Goal: Task Accomplishment & Management: Manage account settings

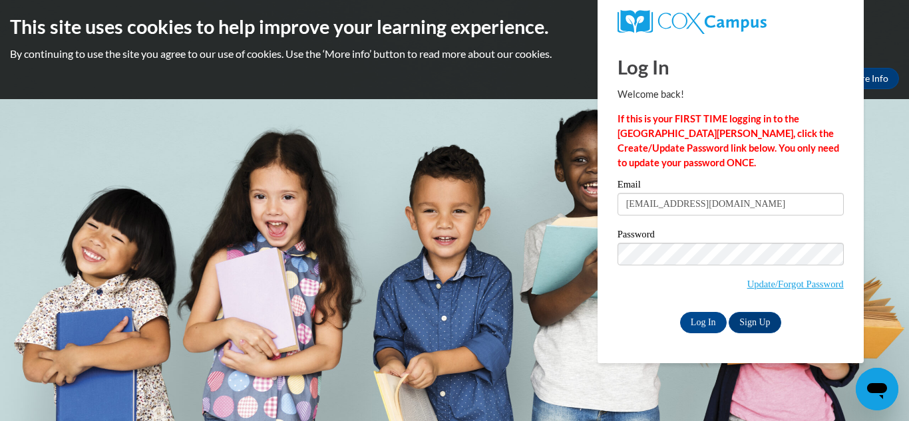
type input "[EMAIL_ADDRESS][DOMAIN_NAME]"
click at [876, 156] on body "This site uses cookies to help improve your learning experience. By continuing …" at bounding box center [454, 210] width 909 height 421
type input "lilmisette@yahoo.com"
click at [691, 327] on input "Log In" at bounding box center [703, 322] width 47 height 21
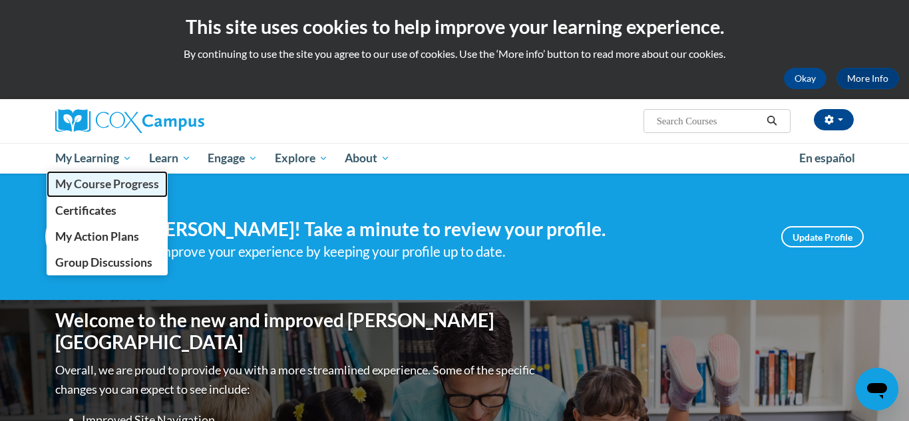
click at [102, 187] on span "My Course Progress" at bounding box center [107, 184] width 104 height 14
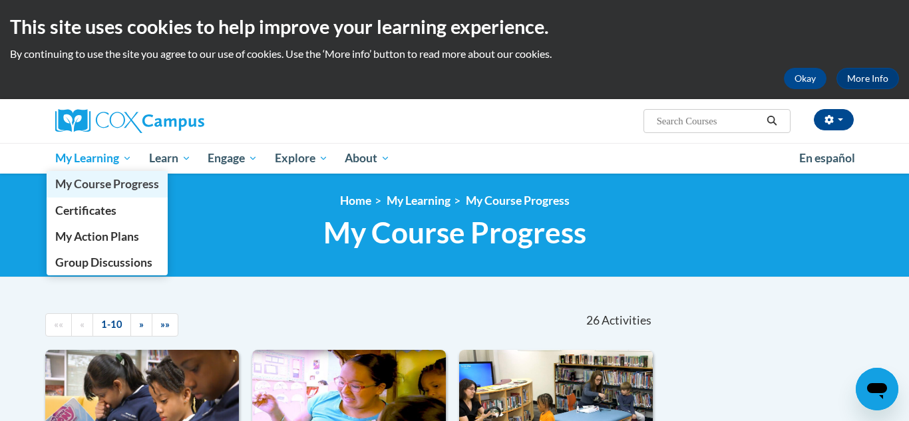
click at [92, 186] on span "My Course Progress" at bounding box center [107, 184] width 104 height 14
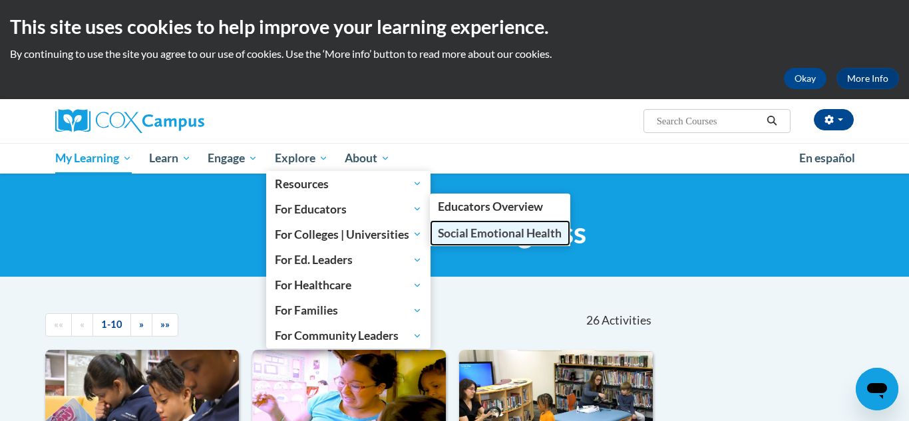
click at [464, 233] on span "Social Emotional Health" at bounding box center [500, 233] width 124 height 14
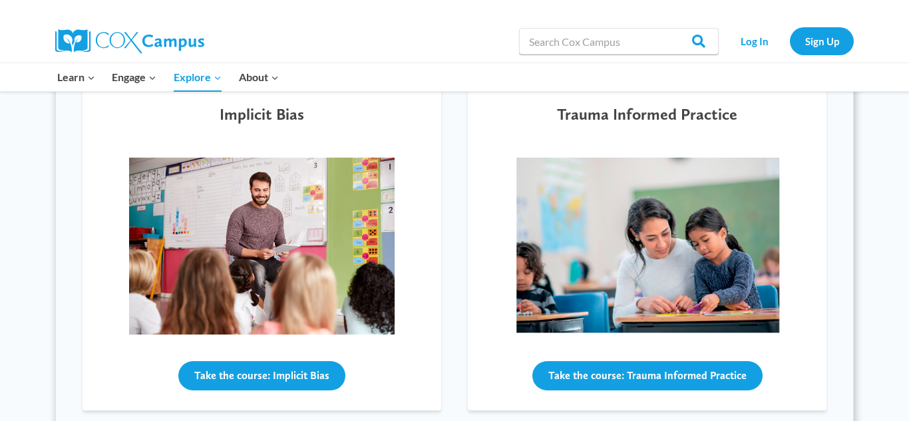
scroll to position [481, 0]
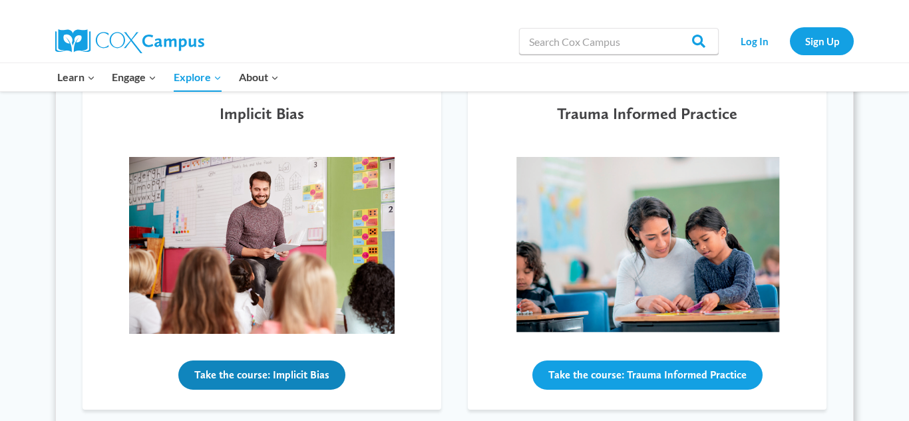
click at [299, 379] on button "Take the course: Implicit Bias" at bounding box center [261, 375] width 167 height 29
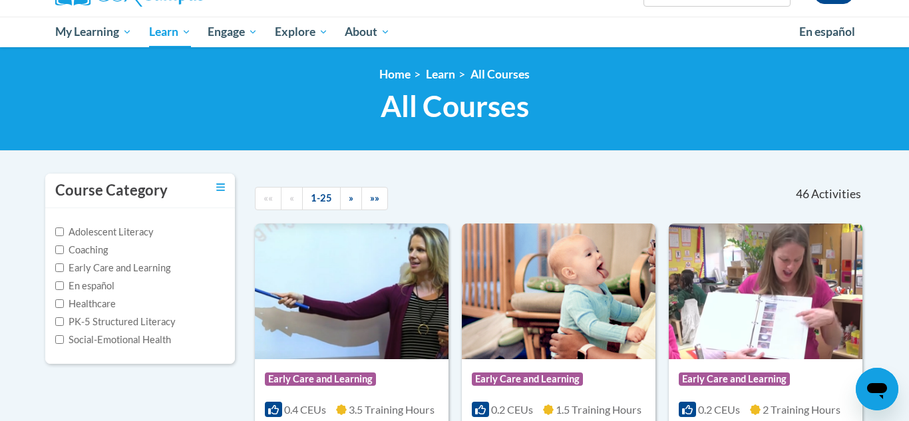
scroll to position [126, 0]
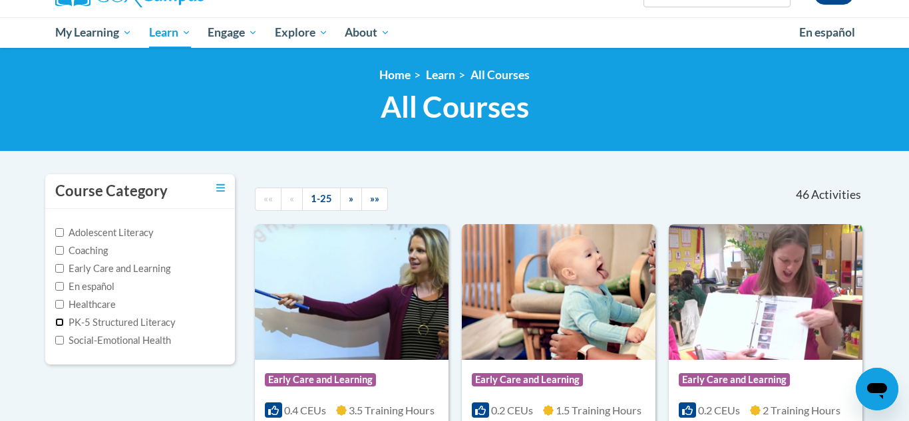
click at [62, 323] on input "PK-5 Structured Literacy" at bounding box center [59, 322] width 9 height 9
checkbox input "true"
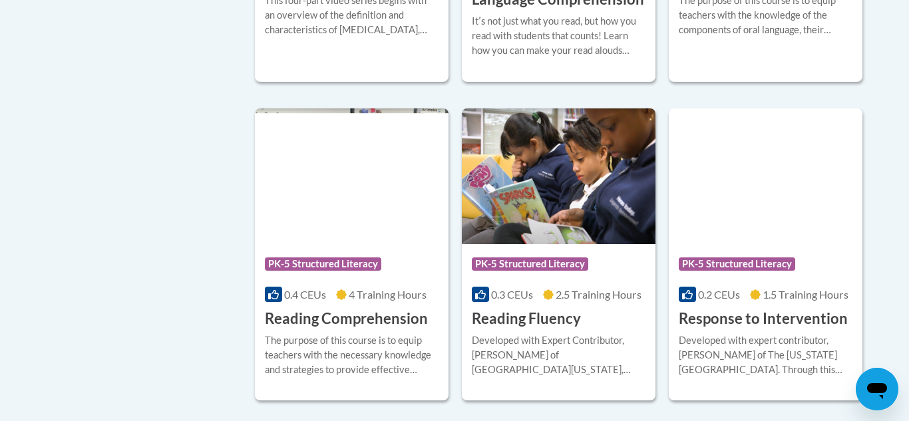
scroll to position [934, 0]
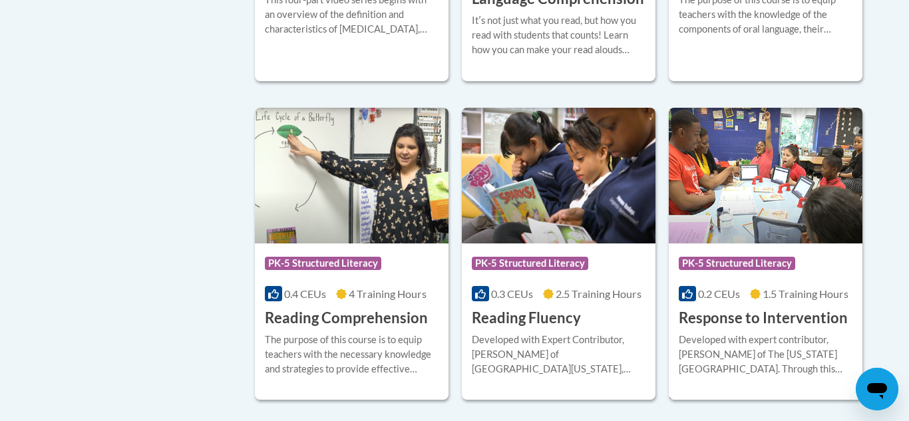
click at [748, 217] on img at bounding box center [766, 176] width 194 height 136
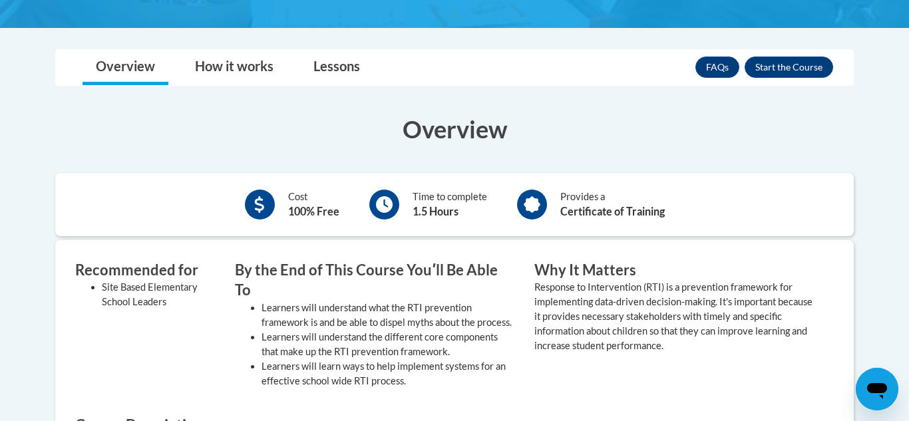
scroll to position [349, 0]
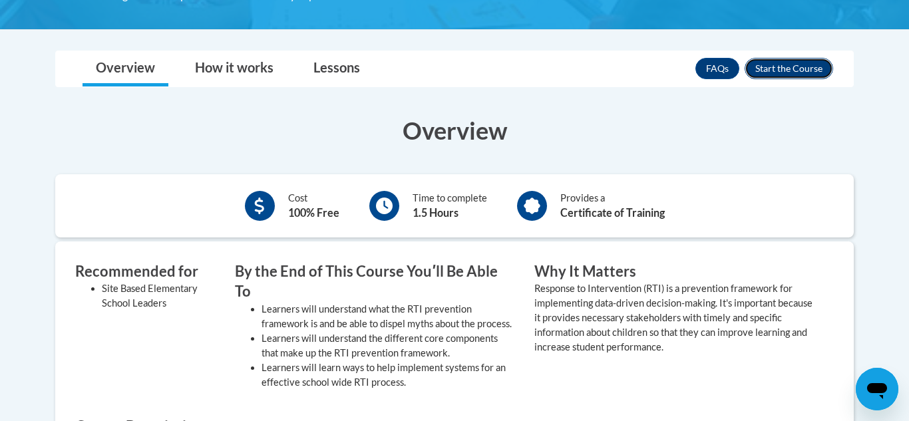
click at [764, 72] on button "Enroll" at bounding box center [789, 68] width 89 height 21
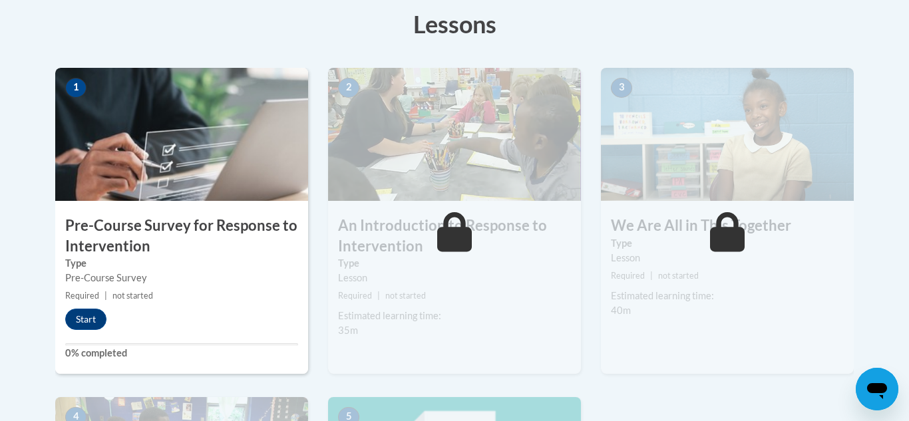
scroll to position [381, 0]
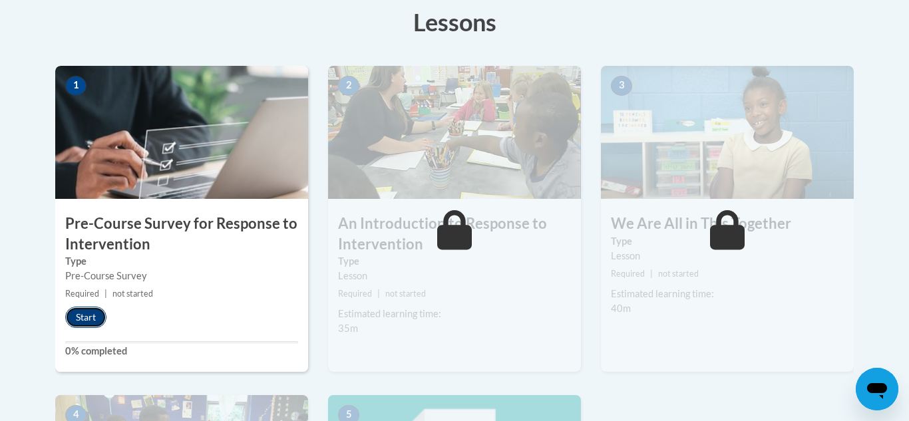
click at [79, 322] on button "Start" at bounding box center [85, 317] width 41 height 21
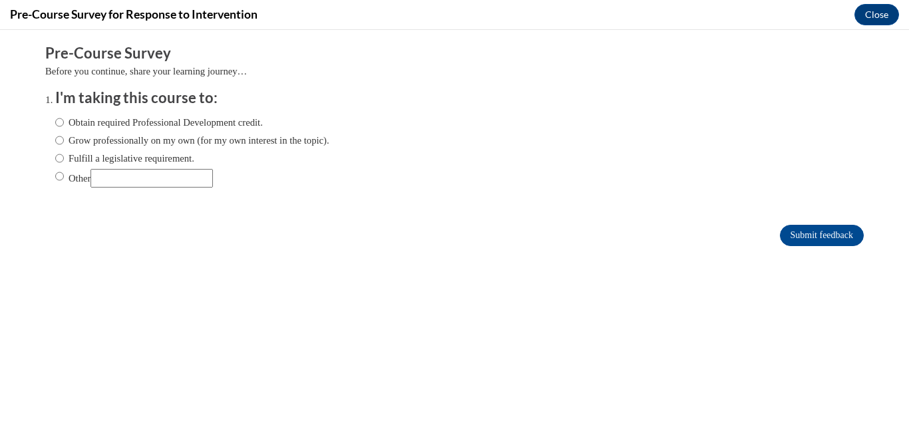
scroll to position [0, 0]
click at [59, 140] on input "Grow professionally on my own (for my own interest in the topic)." at bounding box center [59, 140] width 9 height 15
radio input "true"
click at [823, 240] on input "Submit feedback" at bounding box center [822, 235] width 84 height 21
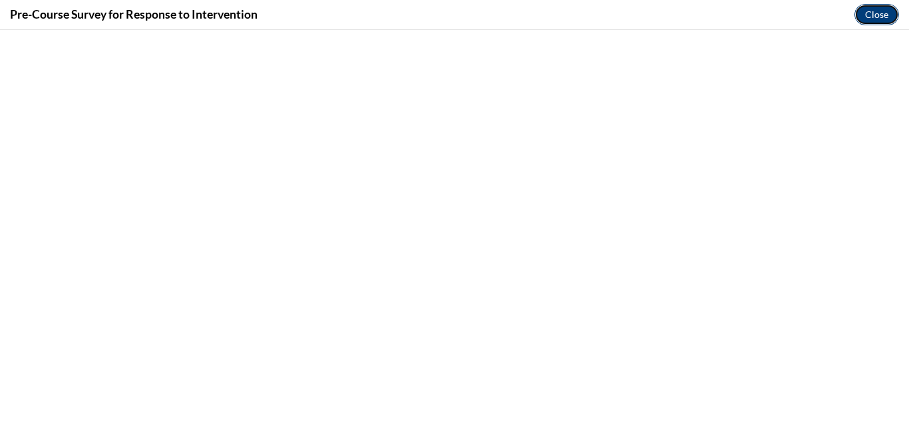
click at [883, 19] on button "Close" at bounding box center [876, 14] width 45 height 21
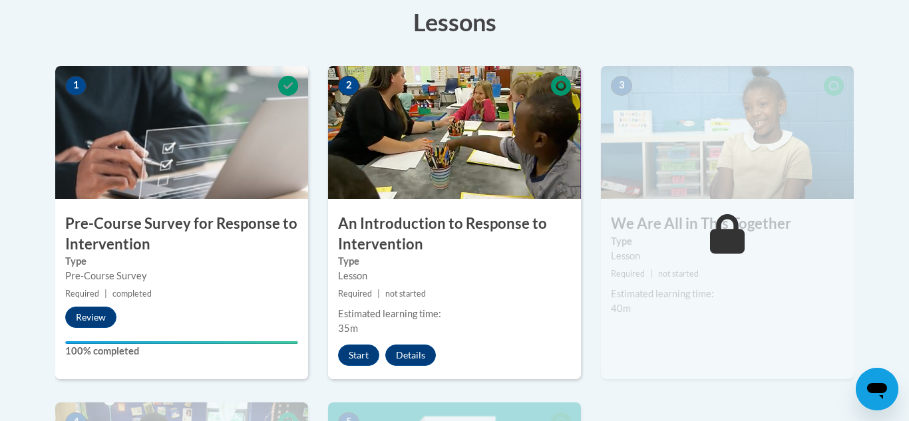
scroll to position [379, 0]
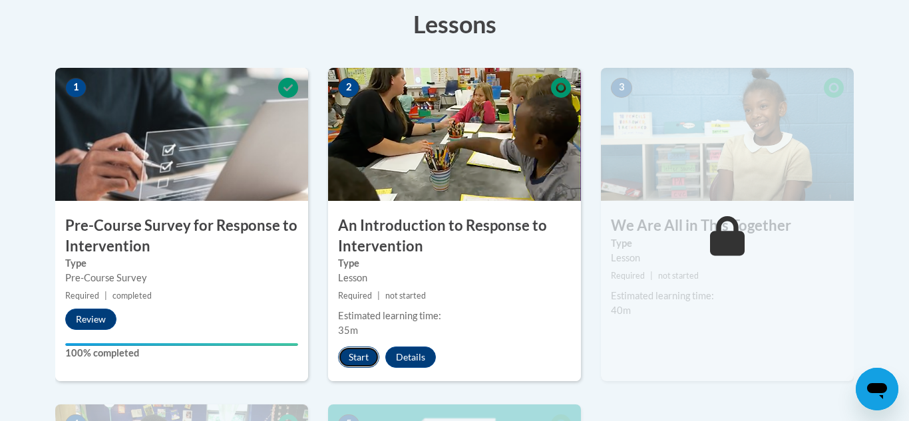
click at [362, 358] on button "Start" at bounding box center [358, 357] width 41 height 21
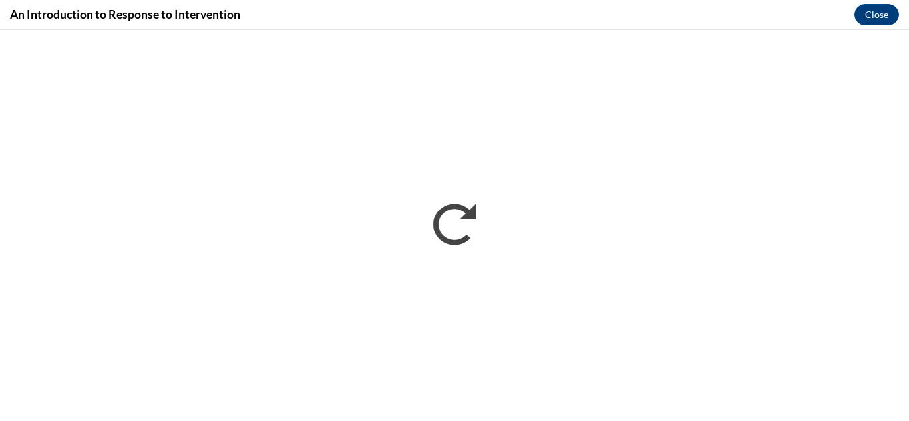
scroll to position [0, 0]
click at [870, 19] on button "Close" at bounding box center [876, 14] width 45 height 21
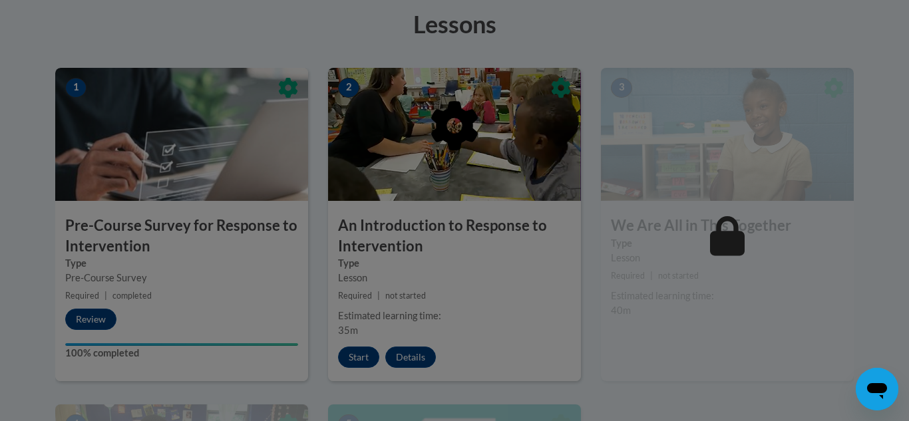
click at [369, 359] on div at bounding box center [454, 210] width 909 height 421
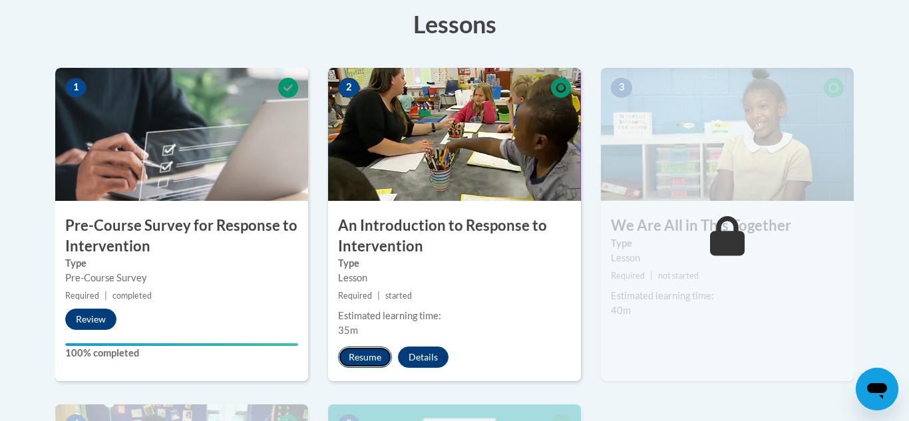
click at [361, 359] on button "Resume" at bounding box center [365, 357] width 54 height 21
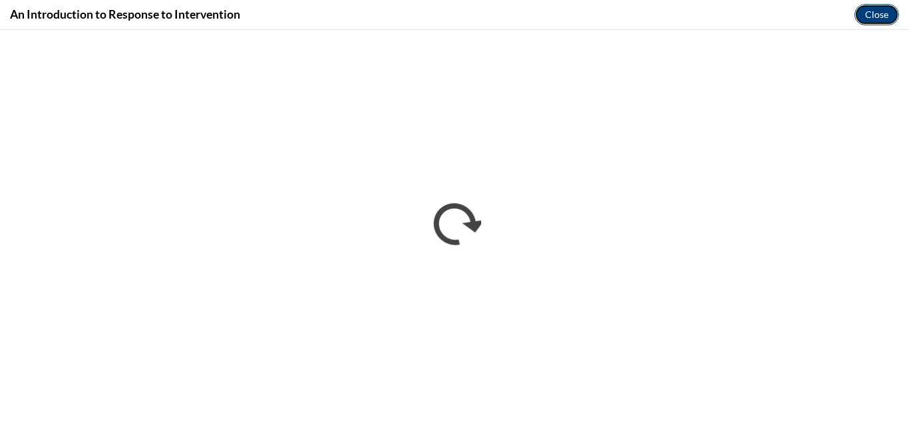
click at [882, 21] on button "Close" at bounding box center [876, 14] width 45 height 21
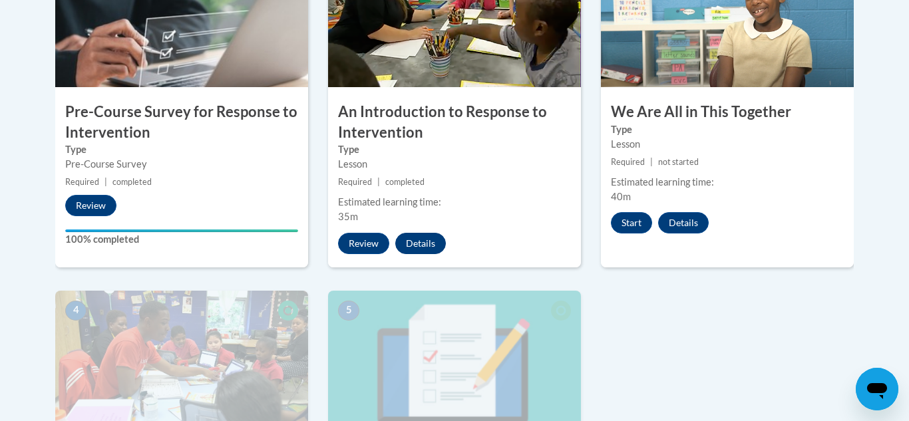
scroll to position [497, 0]
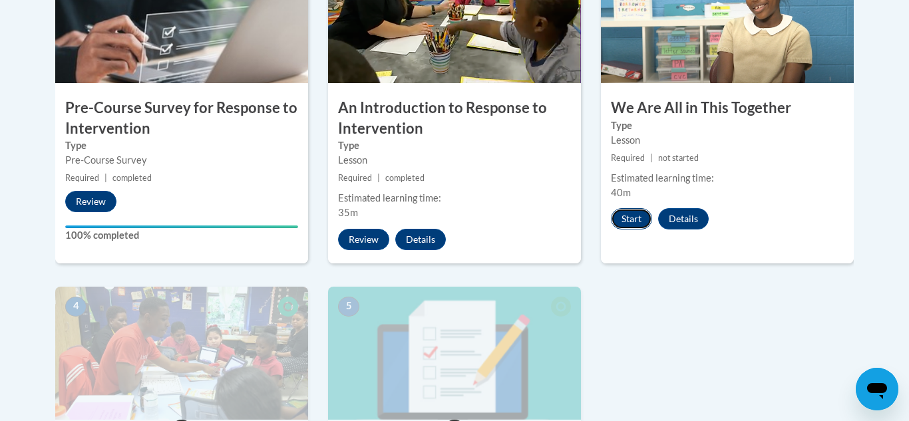
click at [631, 223] on button "Start" at bounding box center [631, 218] width 41 height 21
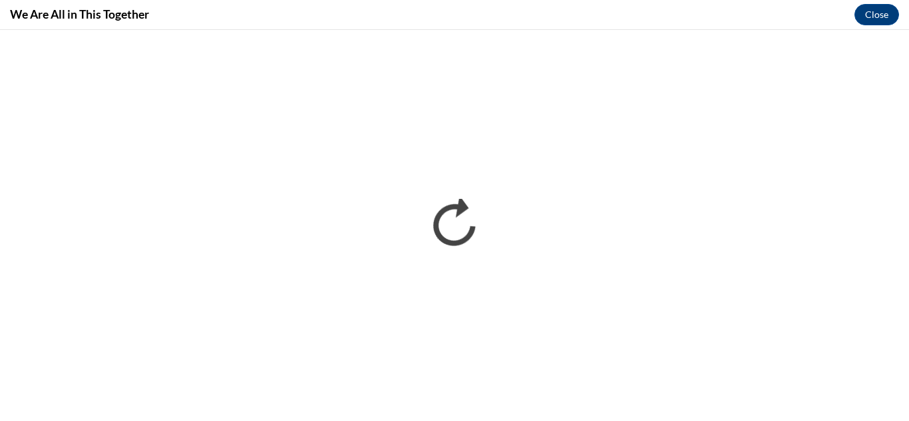
scroll to position [0, 0]
click at [875, 21] on button "Close" at bounding box center [876, 14] width 45 height 21
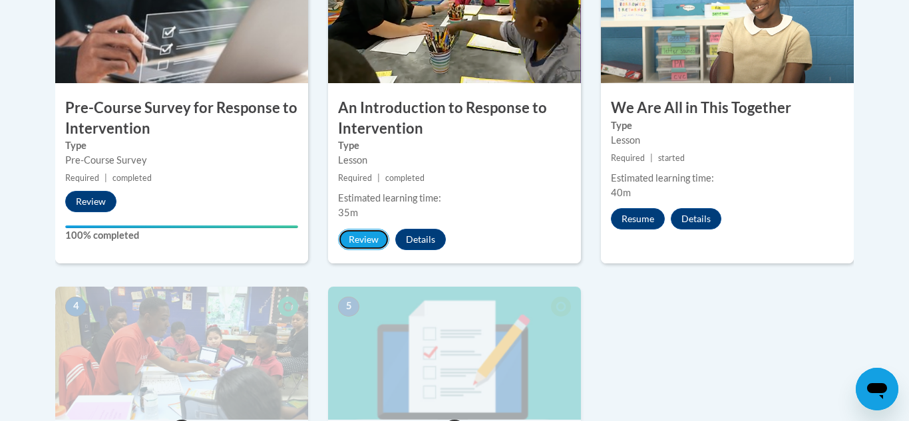
click at [353, 241] on button "Review" at bounding box center [363, 239] width 51 height 21
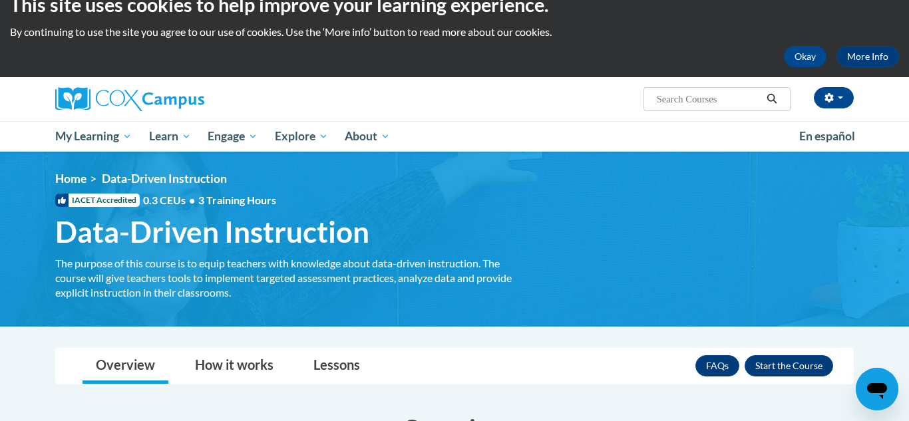
scroll to position [21, 0]
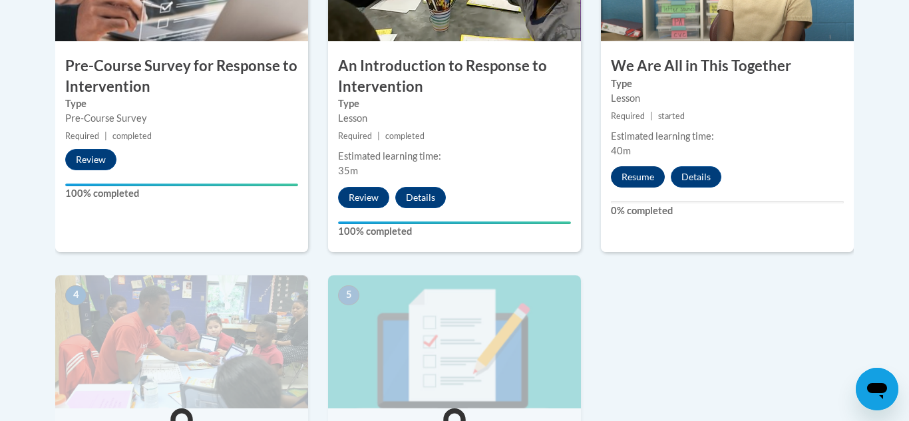
scroll to position [538, 0]
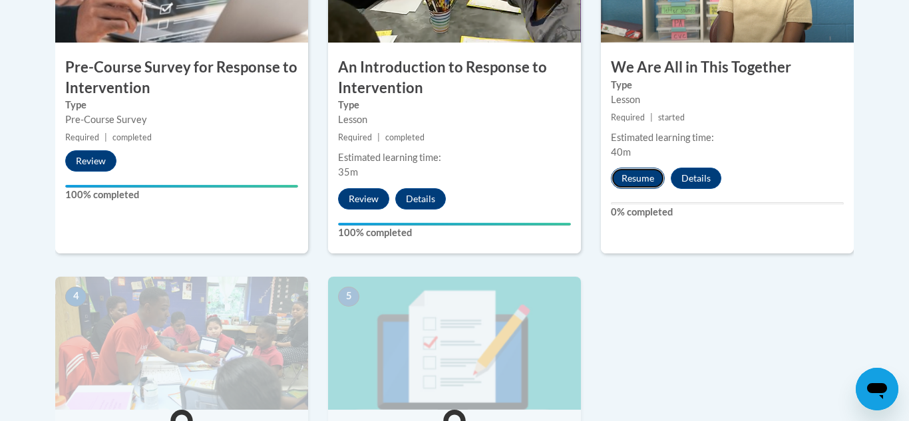
click at [632, 182] on button "Resume" at bounding box center [638, 178] width 54 height 21
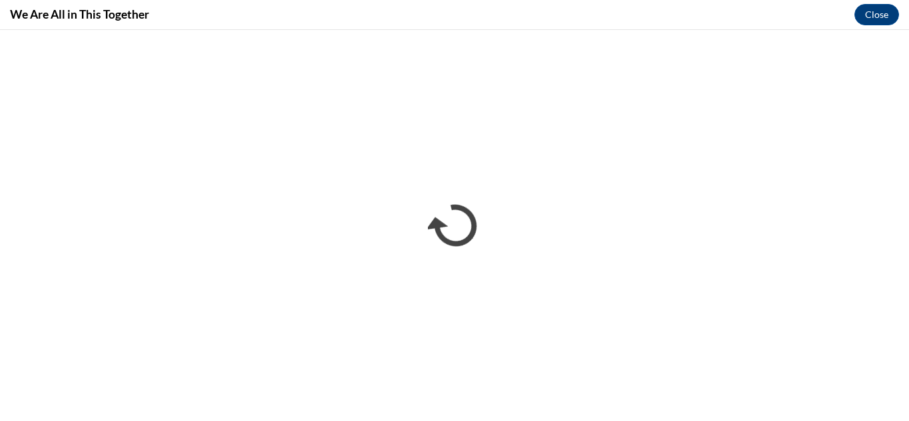
scroll to position [0, 0]
click at [881, 19] on button "Close" at bounding box center [876, 14] width 45 height 21
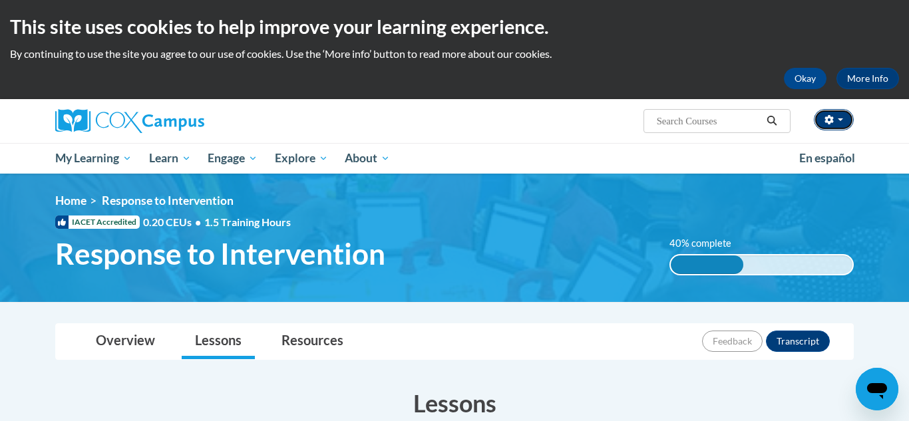
click at [831, 124] on button "button" at bounding box center [834, 119] width 40 height 21
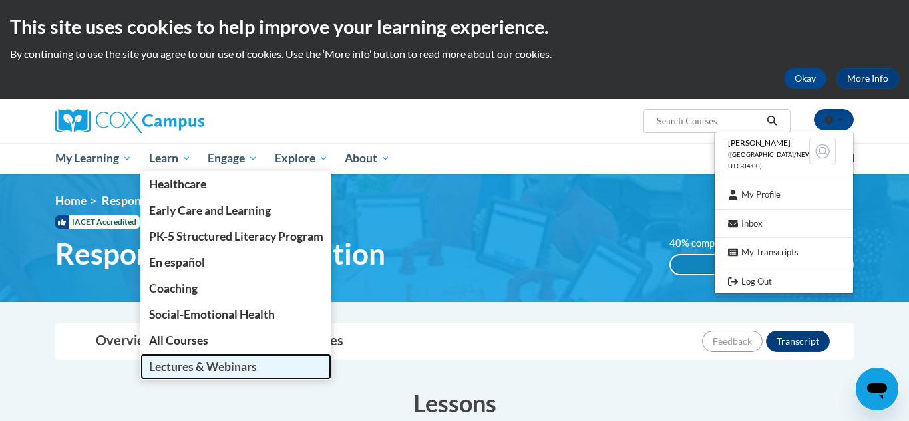
click at [202, 369] on span "Lectures & Webinars" at bounding box center [203, 367] width 108 height 14
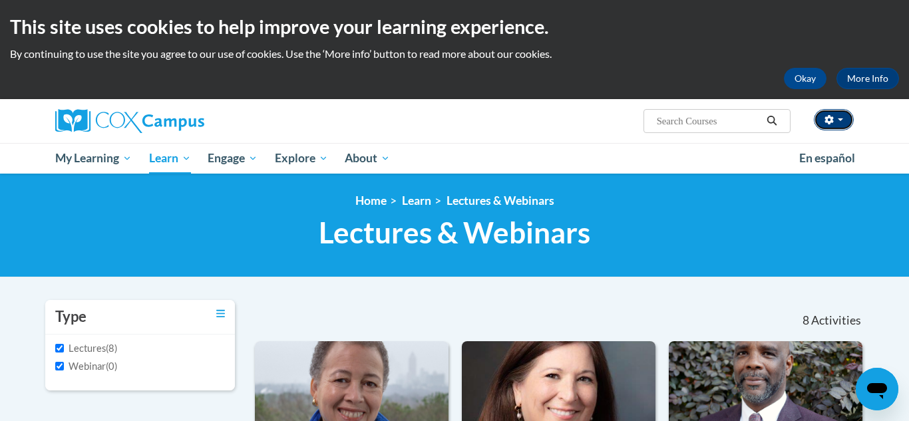
click at [829, 121] on icon "button" at bounding box center [829, 119] width 9 height 9
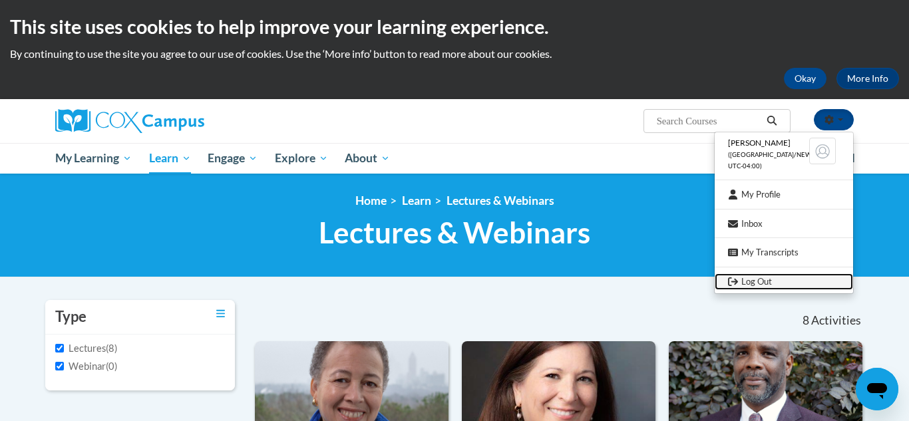
click at [747, 283] on link "Log Out" at bounding box center [784, 282] width 138 height 17
